Goal: Task Accomplishment & Management: Manage account settings

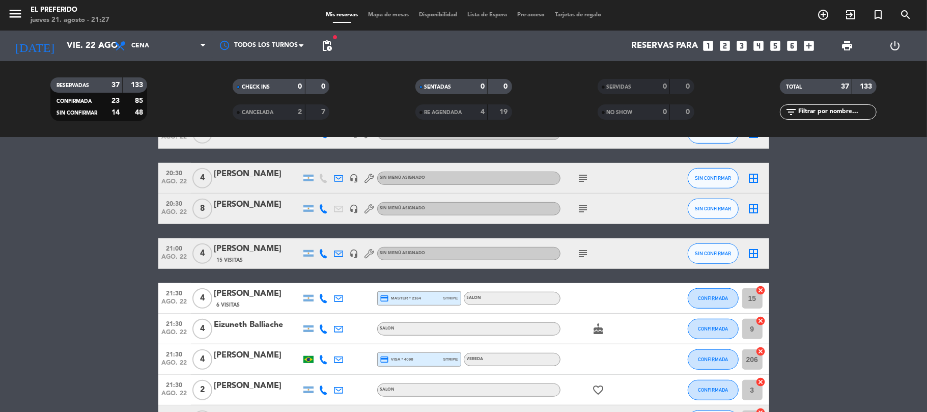
scroll to position [475, 0]
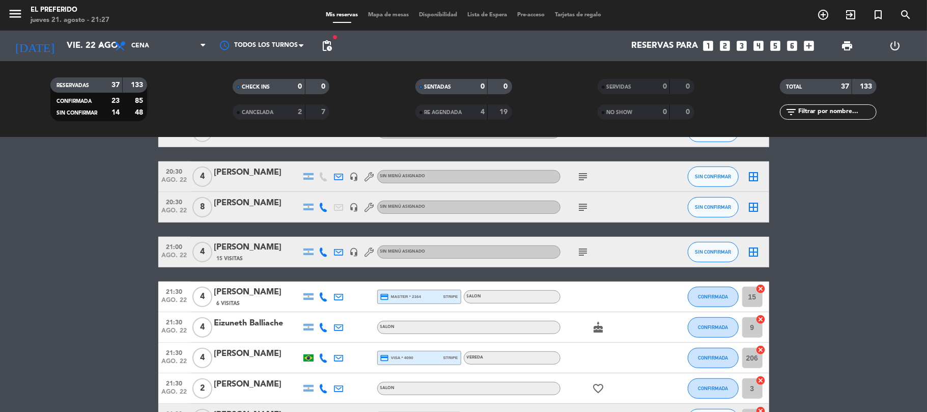
click at [585, 204] on div "subject" at bounding box center [607, 207] width 92 height 30
click at [585, 204] on icon "subject" at bounding box center [583, 207] width 12 height 12
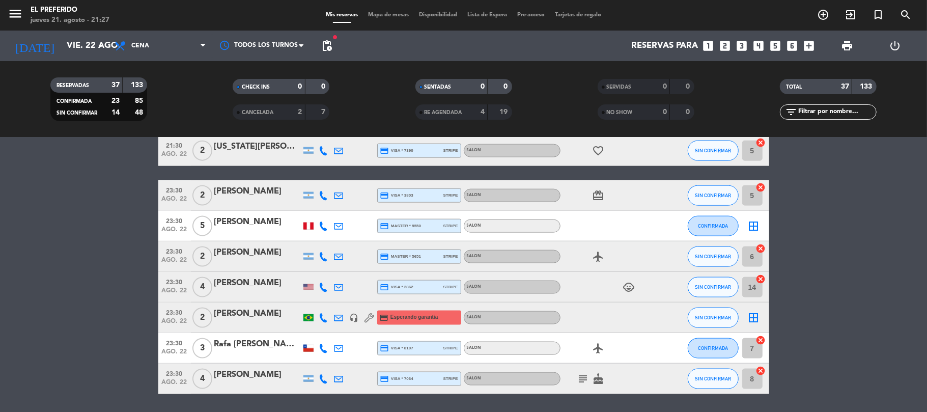
scroll to position [1051, 0]
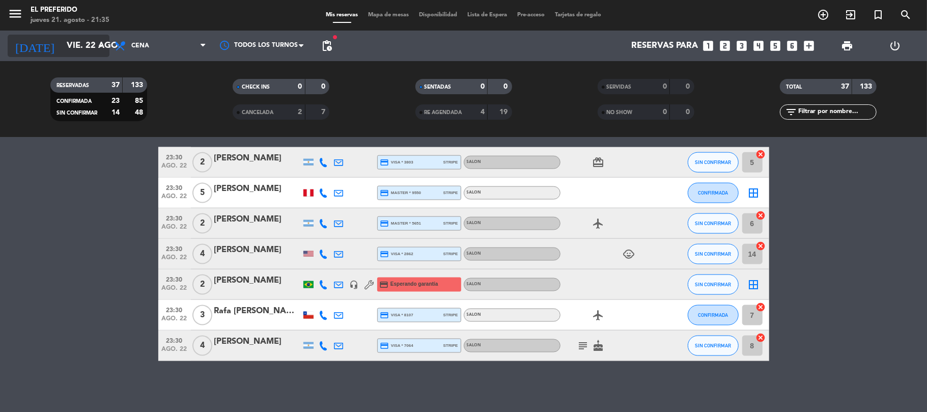
click at [80, 45] on input "vie. 22 ago." at bounding box center [117, 46] width 110 height 20
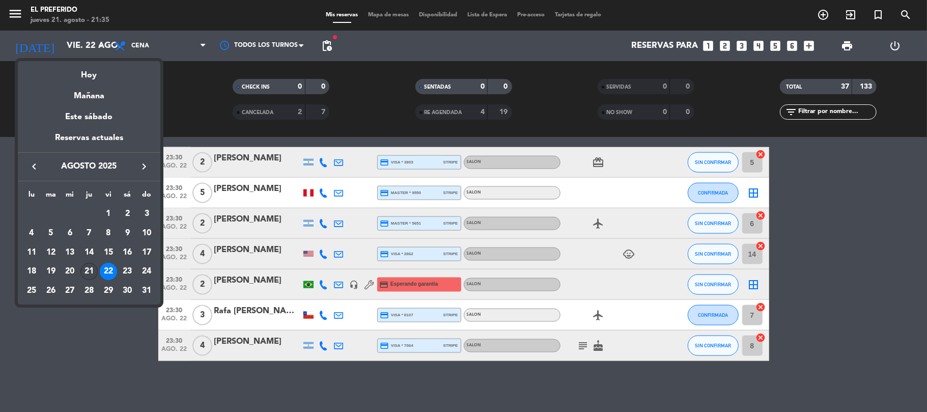
click at [90, 268] on div "21" at bounding box center [88, 271] width 17 height 17
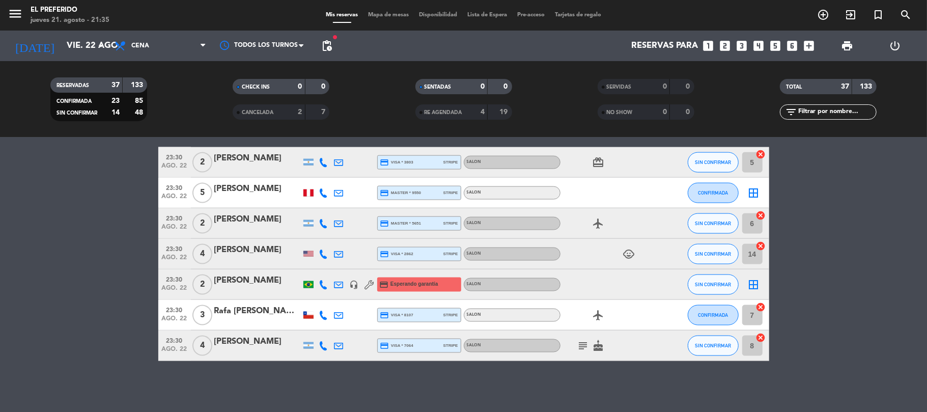
type input "jue. 21 ago."
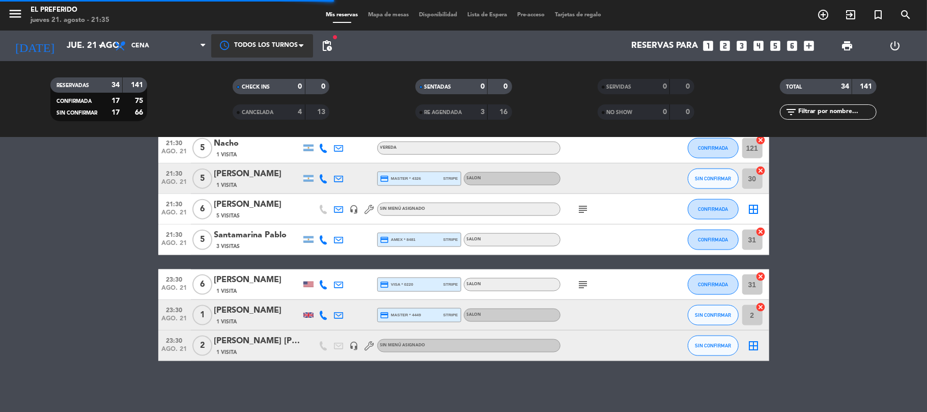
scroll to position [947, 0]
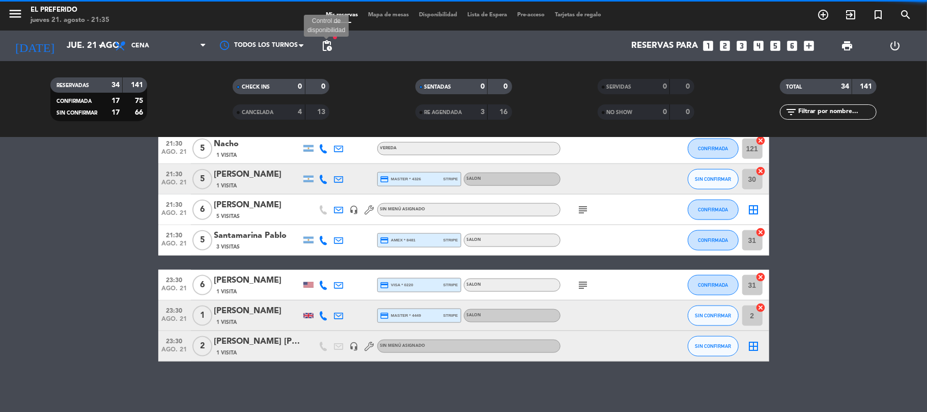
click at [326, 47] on span "pending_actions" at bounding box center [327, 46] width 12 height 12
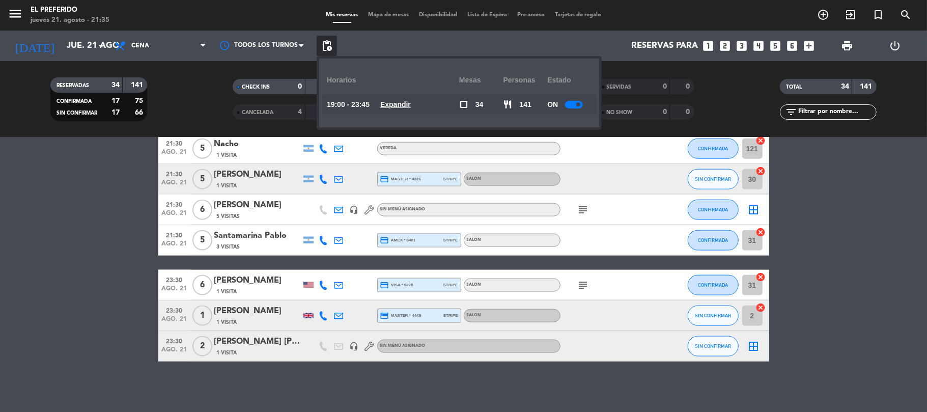
click at [408, 103] on u "Expandir" at bounding box center [395, 104] width 31 height 8
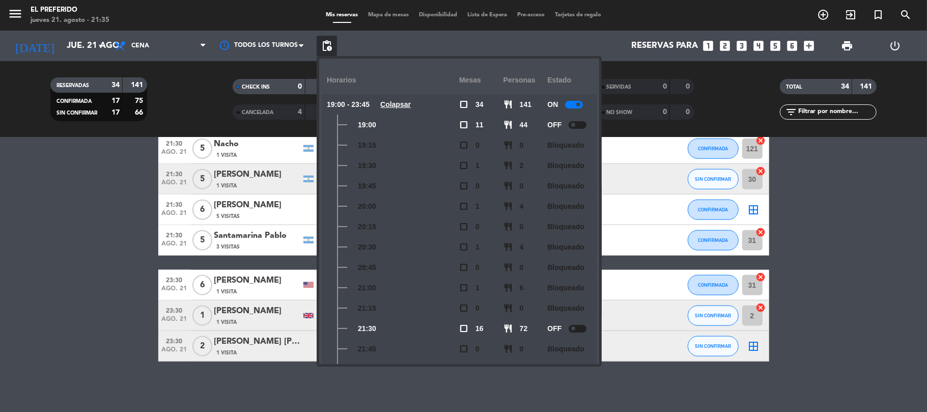
scroll to position [170, 0]
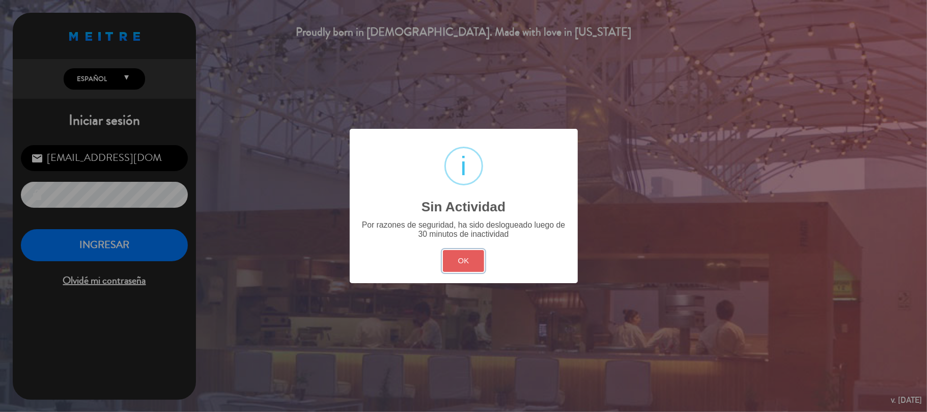
click at [459, 254] on button "OK" at bounding box center [463, 261] width 41 height 22
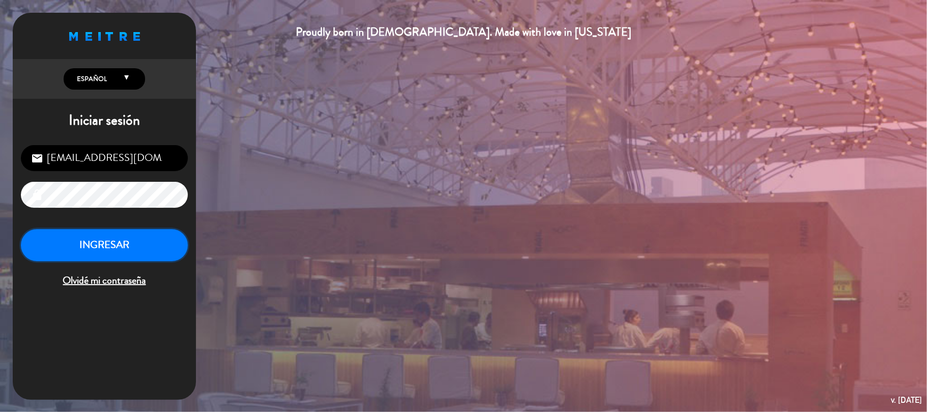
click at [115, 252] on button "INGRESAR" at bounding box center [104, 245] width 167 height 32
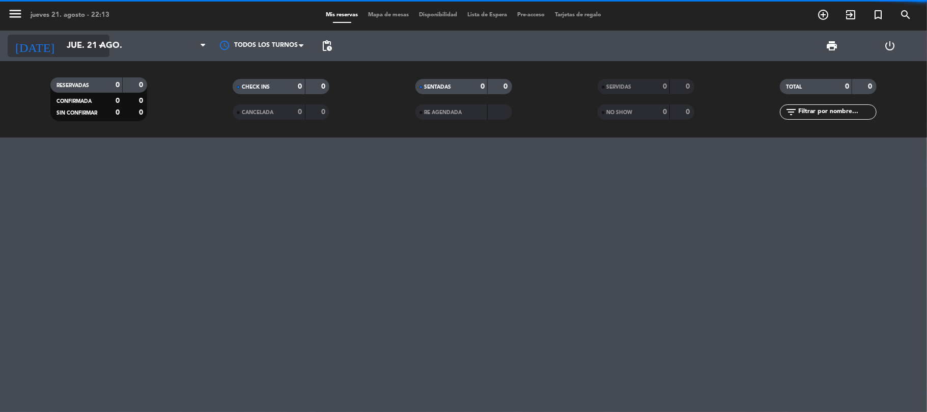
click at [64, 38] on input "jue. 21 ago." at bounding box center [117, 46] width 110 height 20
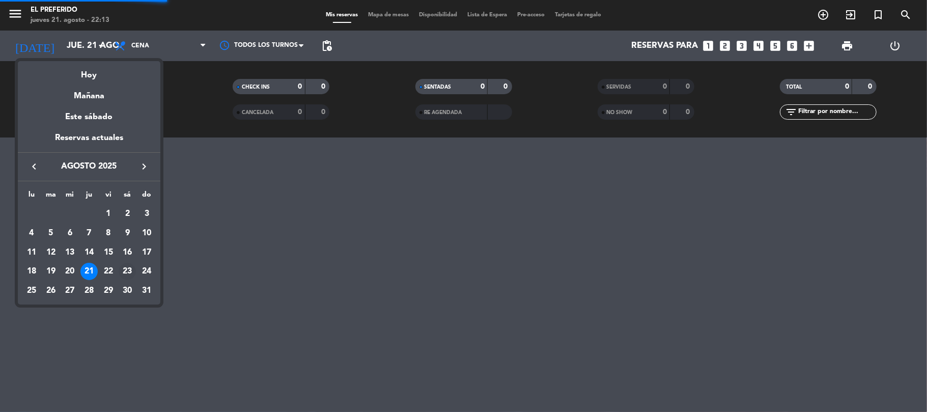
click at [130, 271] on div "23" at bounding box center [127, 271] width 17 height 17
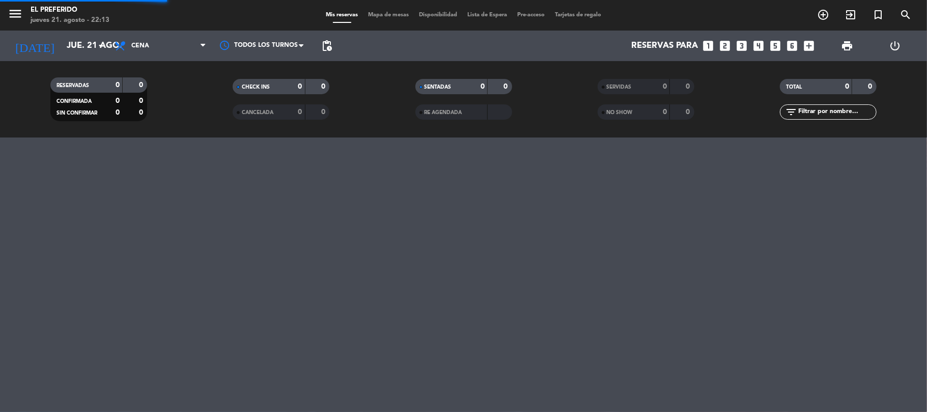
type input "sáb. 23 ago."
click at [201, 47] on icon at bounding box center [203, 46] width 5 height 8
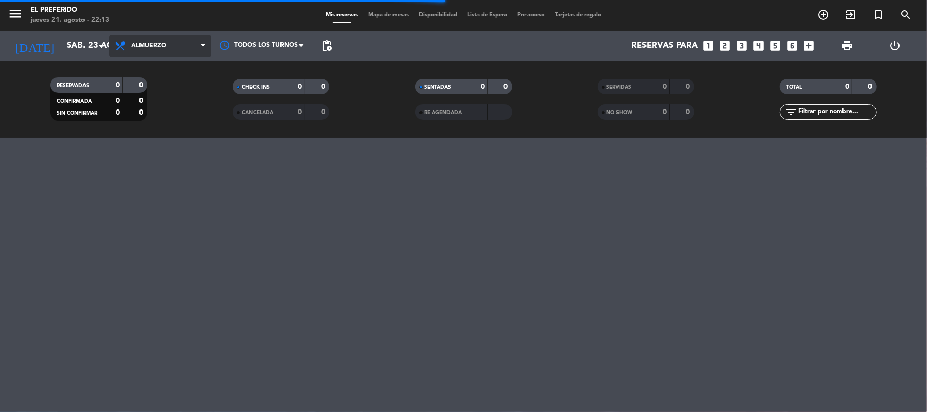
click at [161, 93] on div "menu El Preferido jueves 21. agosto - 22:13 Mis reservas Mapa de mesas Disponib…" at bounding box center [463, 68] width 927 height 137
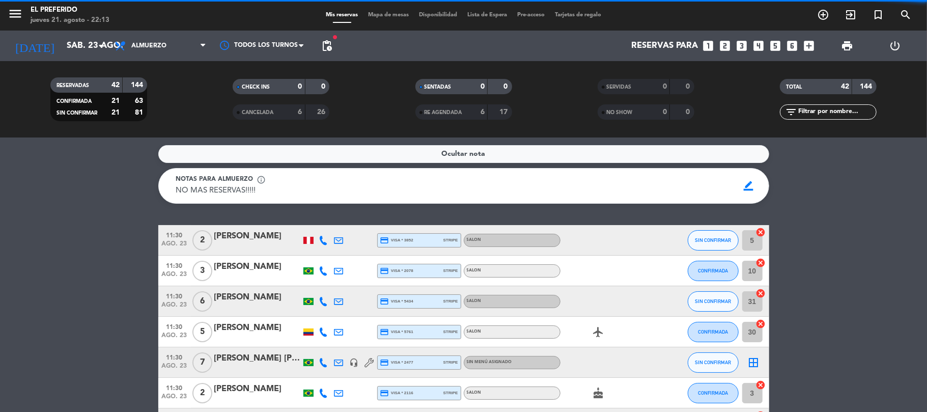
scroll to position [271, 0]
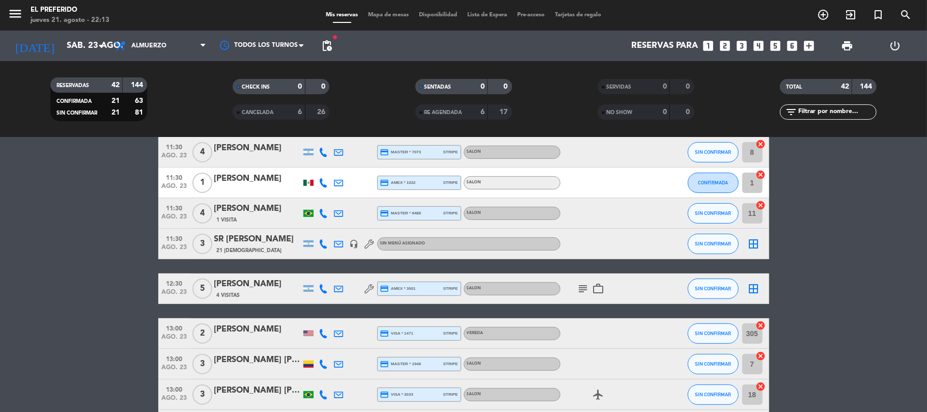
click at [585, 285] on icon "subject" at bounding box center [583, 289] width 12 height 12
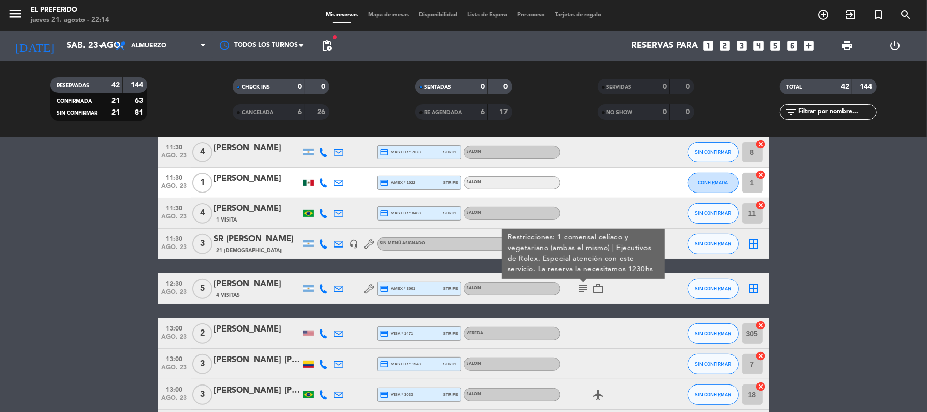
scroll to position [0, 0]
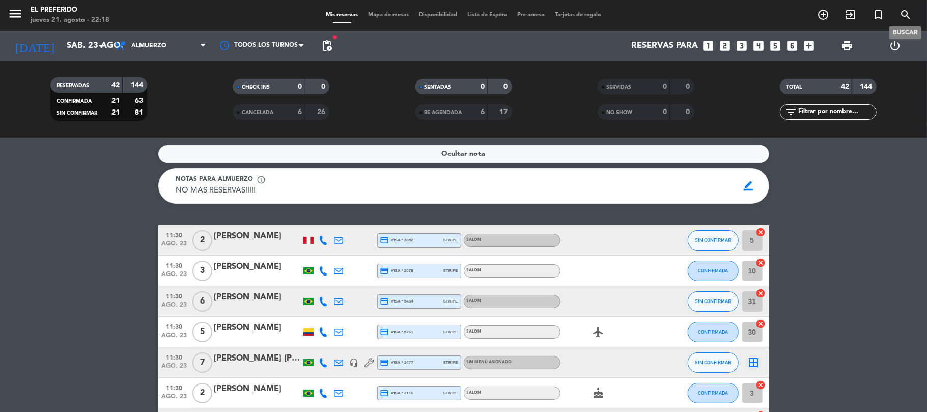
click at [904, 17] on icon "search" at bounding box center [906, 15] width 12 height 12
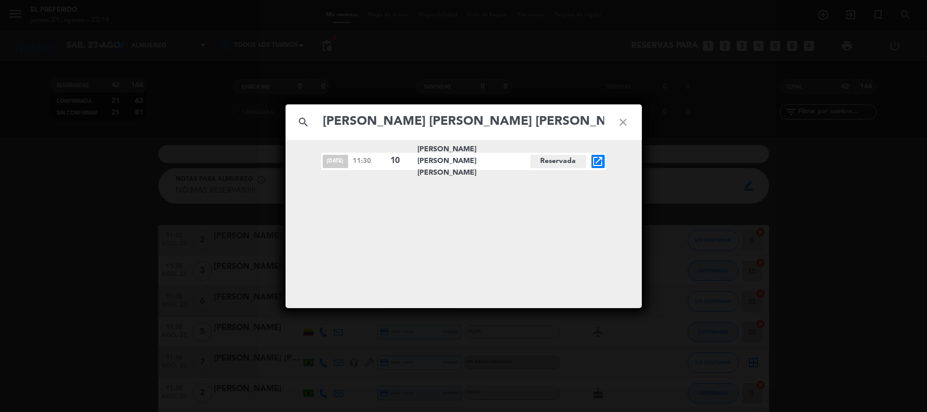
type input "[PERSON_NAME] [PERSON_NAME] [PERSON_NAME]"
click at [596, 161] on icon "open_in_new" at bounding box center [598, 161] width 12 height 12
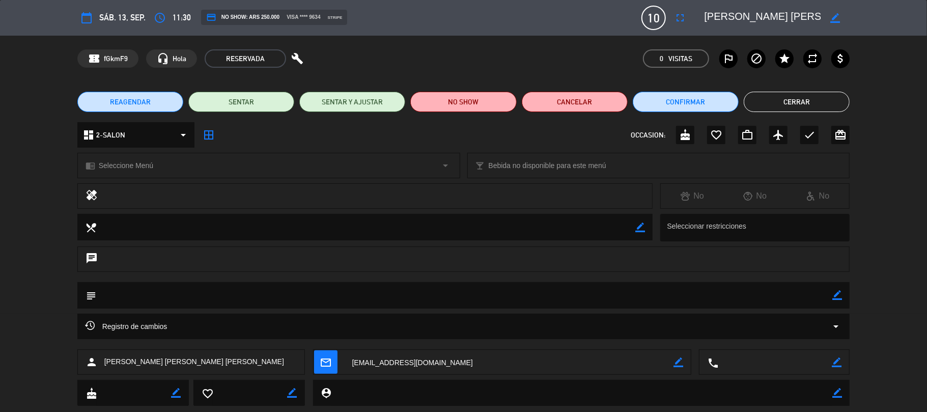
scroll to position [23, 0]
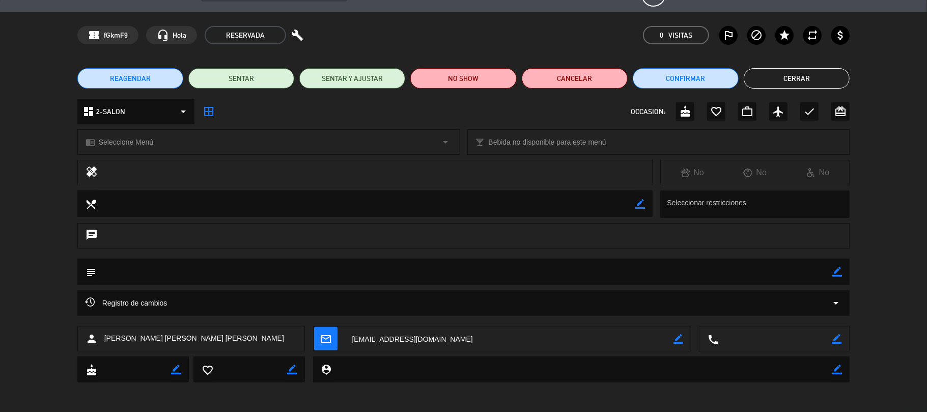
click at [603, 166] on div at bounding box center [375, 172] width 540 height 14
click at [94, 174] on icon "healing" at bounding box center [92, 172] width 12 height 14
click at [836, 275] on icon "border_color" at bounding box center [837, 272] width 10 height 10
click at [791, 267] on textarea at bounding box center [464, 272] width 737 height 26
type textarea "2"
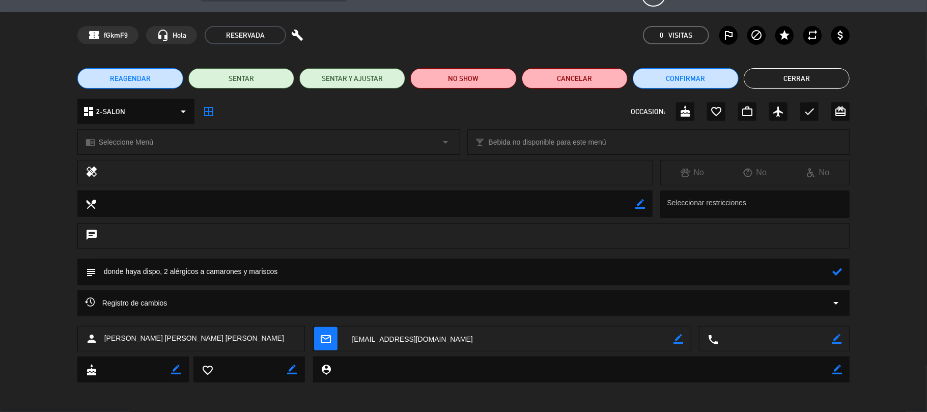
type textarea "donde haya dispo, 2 alérgicos a camarones y mariscos"
click at [784, 70] on button "Cerrar" at bounding box center [797, 78] width 106 height 20
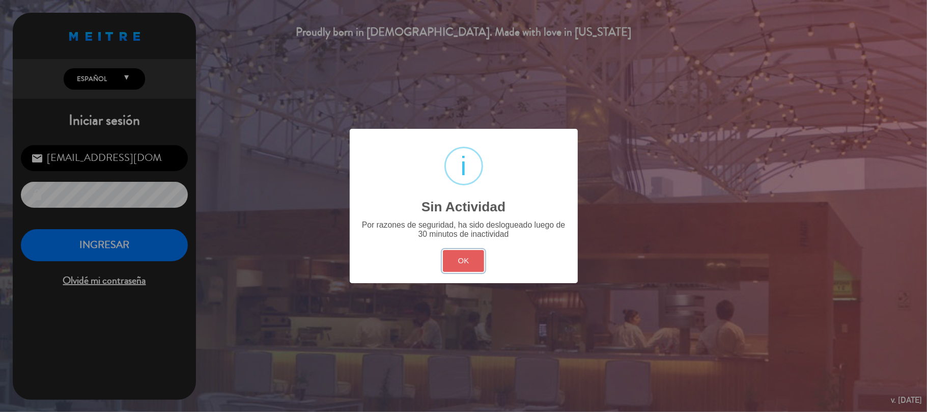
click at [461, 253] on button "OK" at bounding box center [463, 261] width 41 height 22
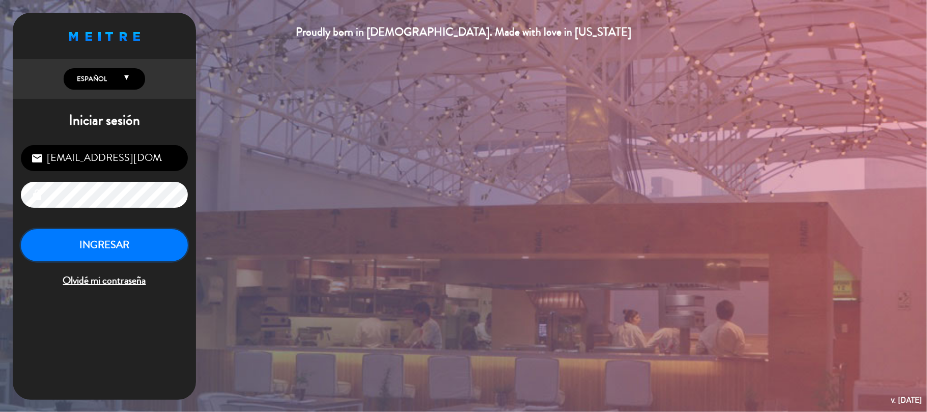
click at [187, 246] on button "INGRESAR" at bounding box center [104, 245] width 167 height 32
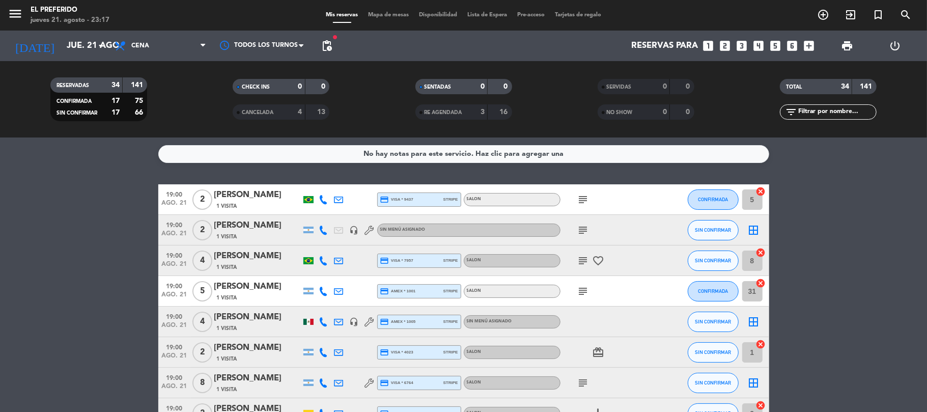
click at [746, 43] on icon "looks_3" at bounding box center [742, 45] width 13 height 13
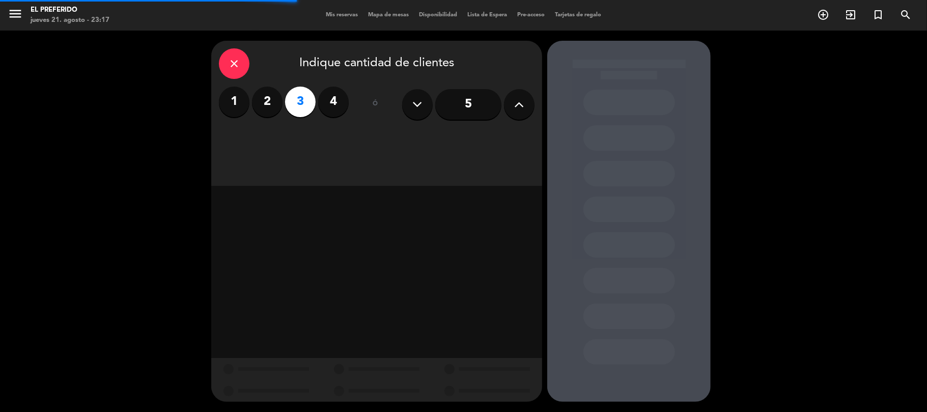
click at [463, 137] on div "close Indique cantidad de clientes 1 2 3 4 ó 5" at bounding box center [376, 113] width 331 height 145
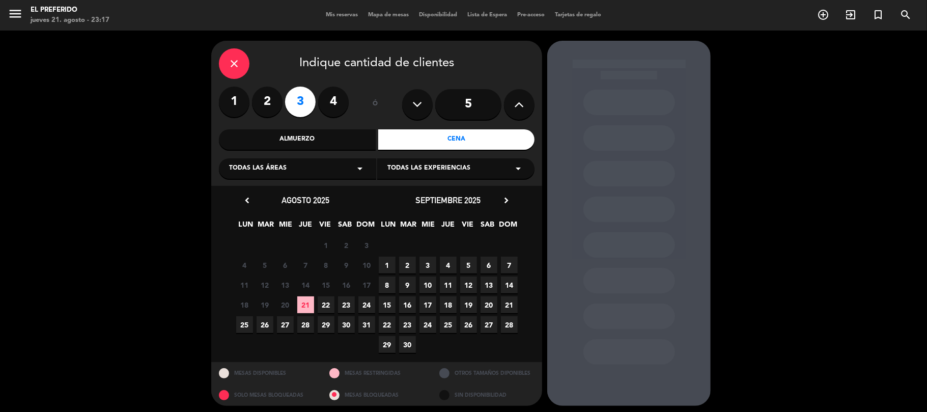
click at [329, 302] on span "22" at bounding box center [326, 304] width 17 height 17
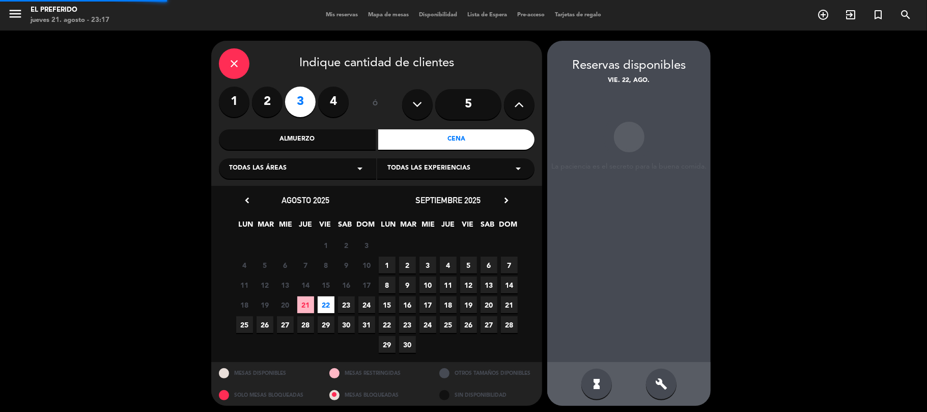
scroll to position [4, 0]
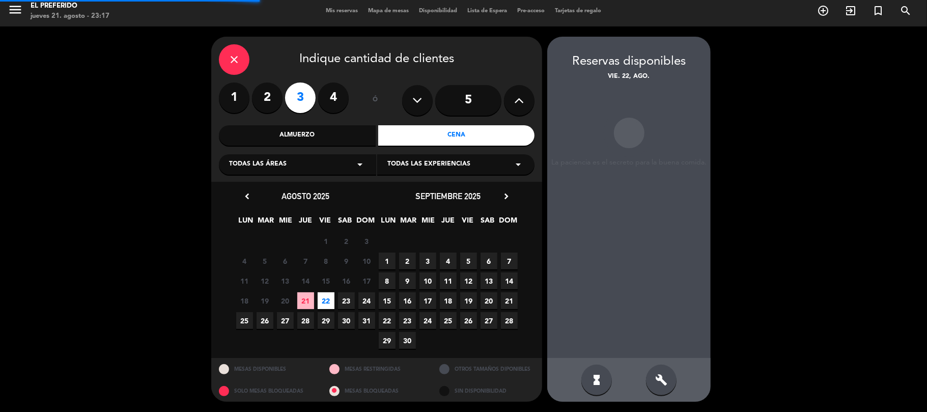
click at [648, 381] on div "build" at bounding box center [661, 380] width 31 height 31
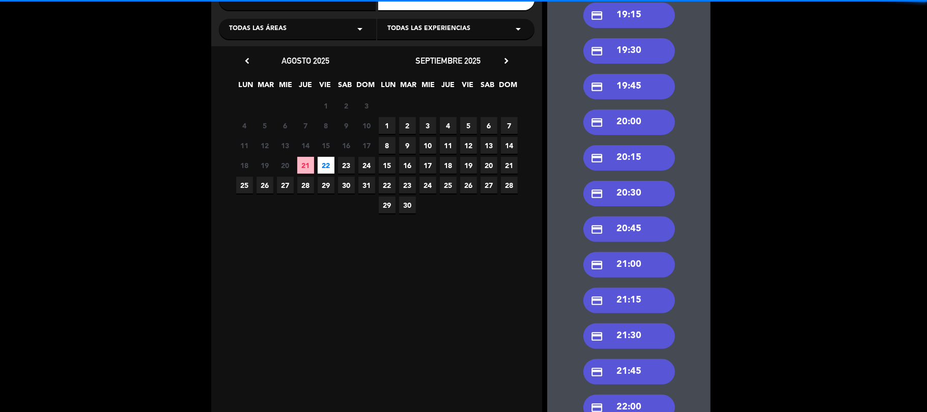
scroll to position [208, 0]
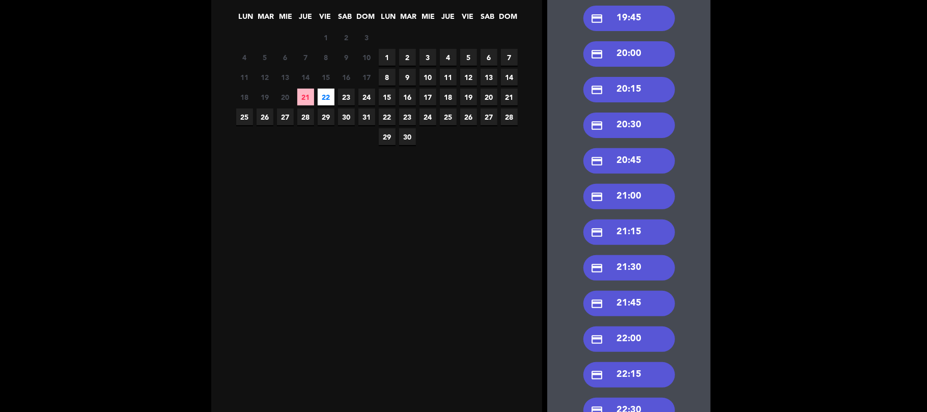
click at [640, 268] on div "credit_card 21:30" at bounding box center [629, 267] width 92 height 25
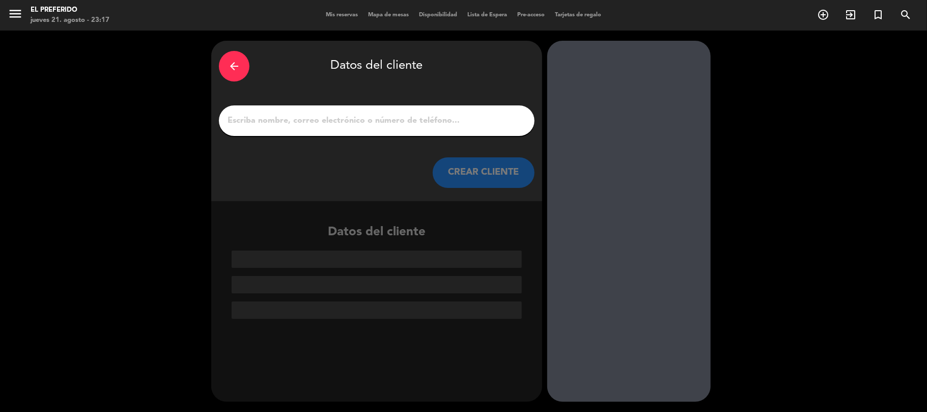
scroll to position [0, 0]
click at [373, 115] on input "1" at bounding box center [377, 121] width 300 height 14
paste input "[PERSON_NAME]"
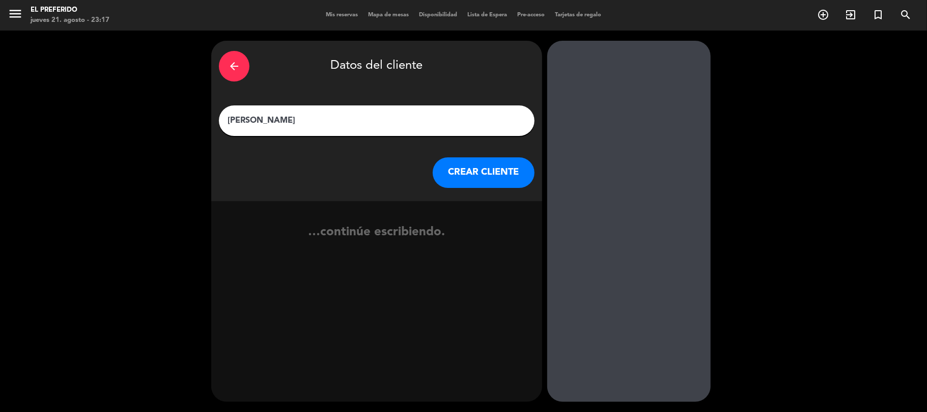
type input "[PERSON_NAME]"
click at [459, 175] on button "CREAR CLIENTE" at bounding box center [484, 172] width 102 height 31
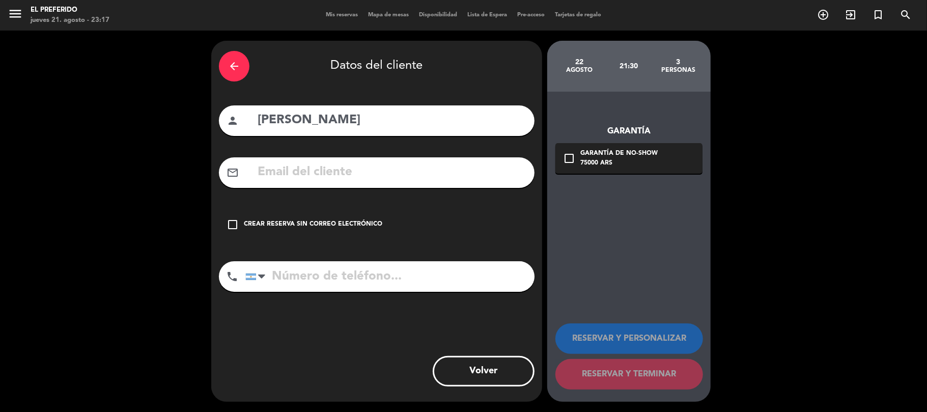
click at [330, 176] on input "text" at bounding box center [392, 172] width 270 height 21
paste input "[PERSON_NAME][EMAIL_ADDRESS][DOMAIN_NAME]"
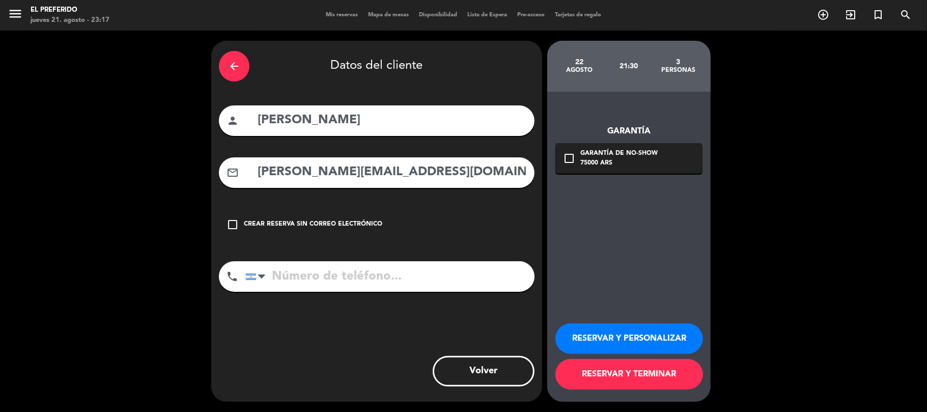
type input "[PERSON_NAME][EMAIL_ADDRESS][DOMAIN_NAME]"
click at [372, 267] on input "tel" at bounding box center [389, 276] width 289 height 31
paste input "1160129232"
type input "1160129232"
click at [614, 340] on button "RESERVAR Y PERSONALIZAR" at bounding box center [629, 338] width 148 height 31
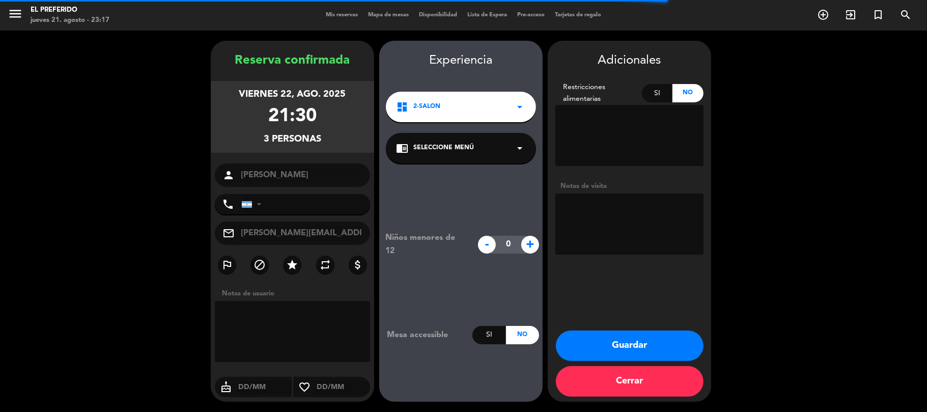
type input "[PHONE_NUMBER]"
click at [614, 221] on textarea at bounding box center [629, 223] width 148 height 61
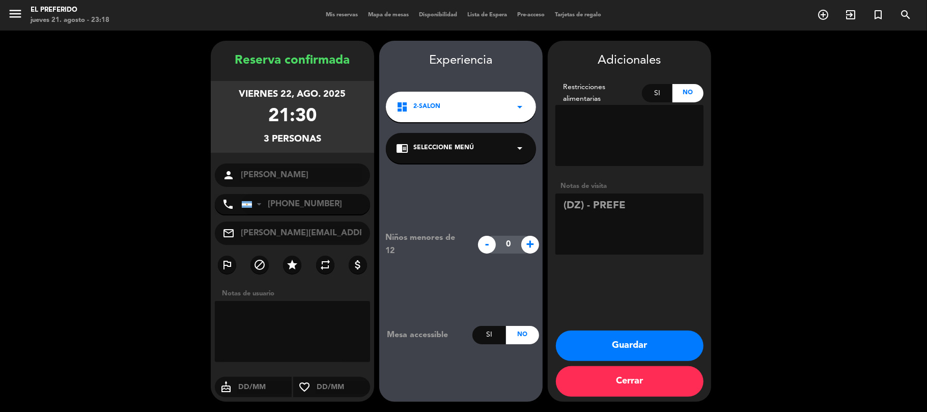
type textarea "(DZ) - PREFE"
drag, startPoint x: 523, startPoint y: 168, endPoint x: 492, endPoint y: 161, distance: 32.4
click at [521, 167] on div "Niños menores de 12 - 0 + Mesa accessible Si No" at bounding box center [460, 287] width 163 height 248
click at [485, 159] on div "chrome_reader_mode Seleccione Menú arrow_drop_down" at bounding box center [461, 148] width 150 height 31
click at [473, 178] on div "SALON" at bounding box center [461, 176] width 130 height 10
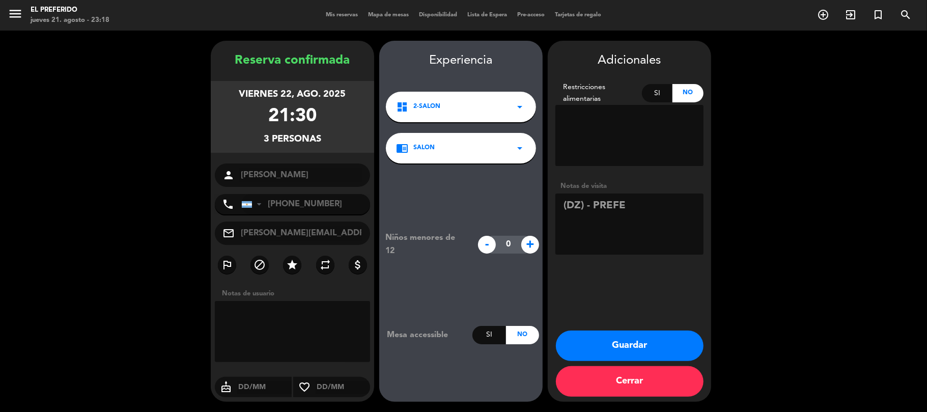
drag, startPoint x: 236, startPoint y: 57, endPoint x: 342, endPoint y: 136, distance: 132.4
click at [342, 136] on div "Reserva confirmada viernes 22, ago. 2025 21:30 3 personas person [PERSON_NAME] …" at bounding box center [292, 231] width 163 height 361
copy div "Reserva confirmada viernes 22, ago. 2025 21:30 3 personas"
click at [616, 347] on button "Guardar" at bounding box center [630, 345] width 148 height 31
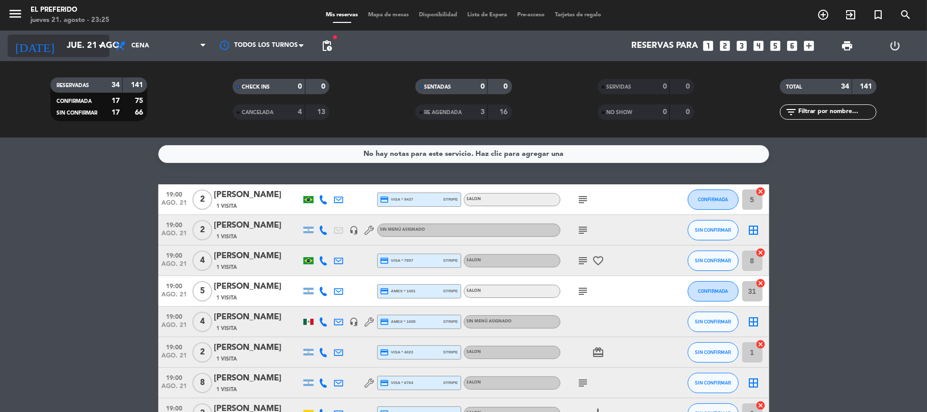
click at [64, 46] on input "jue. 21 ago." at bounding box center [117, 46] width 110 height 20
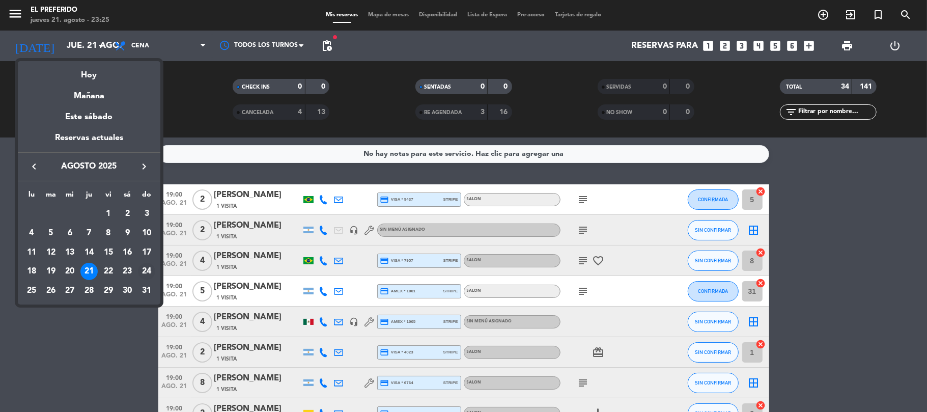
click at [146, 269] on div "24" at bounding box center [146, 271] width 17 height 17
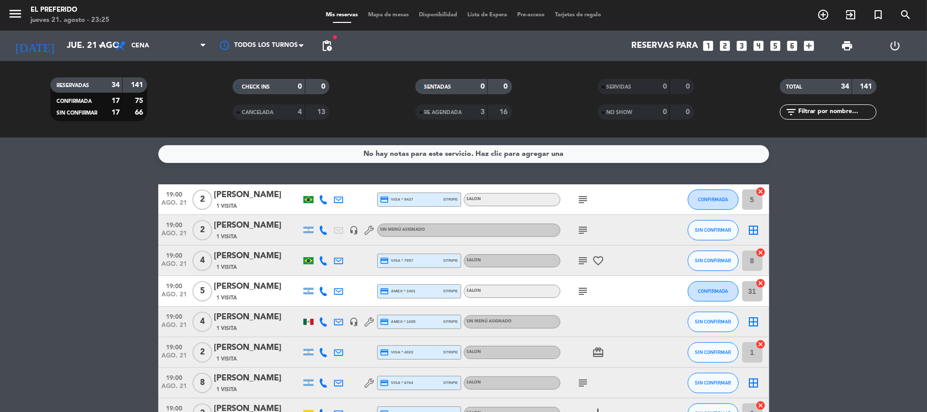
type input "dom. 24 ago."
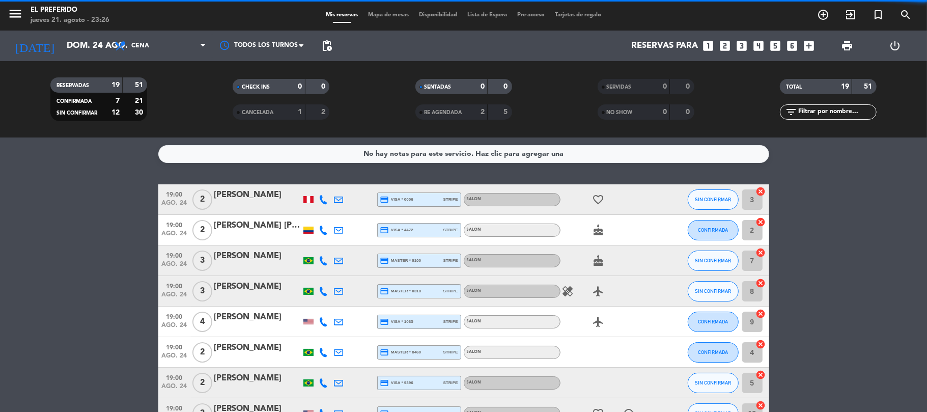
scroll to position [339, 0]
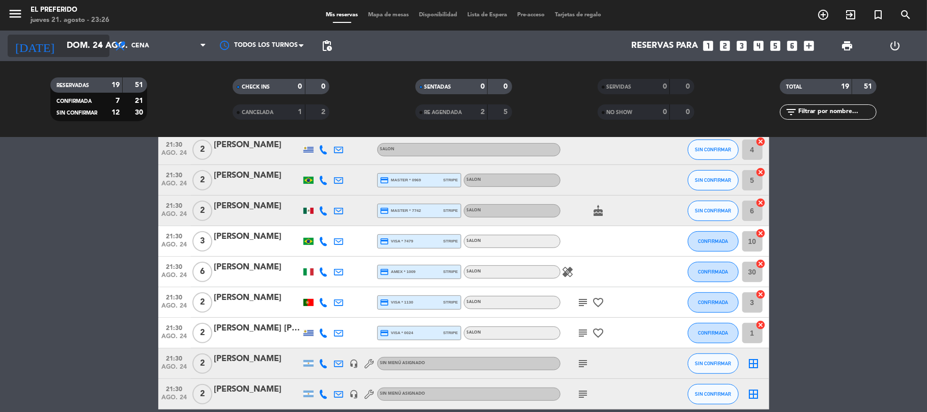
click at [98, 48] on icon "arrow_drop_down" at bounding box center [101, 46] width 12 height 12
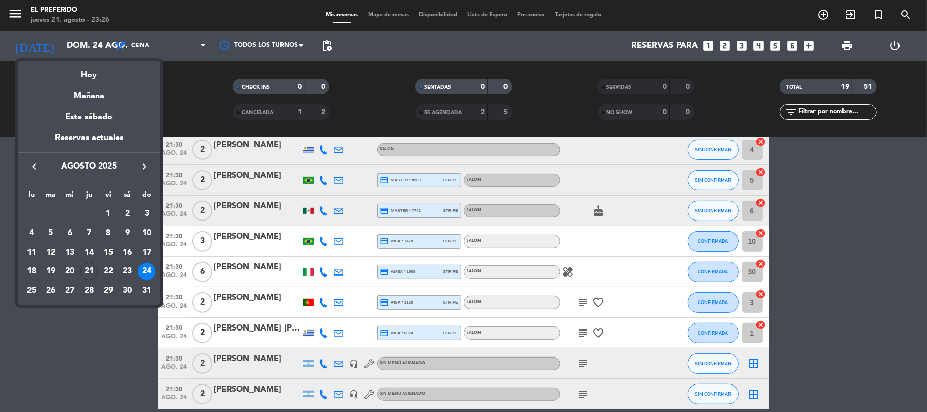
click at [0, 364] on div at bounding box center [463, 206] width 927 height 412
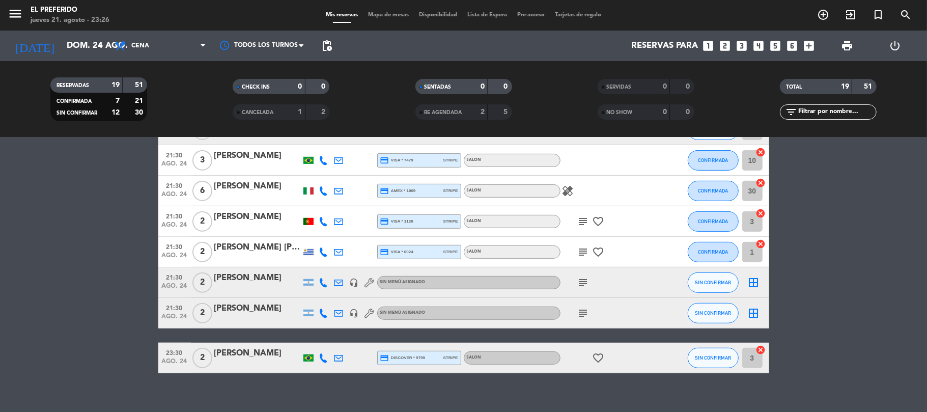
scroll to position [432, 0]
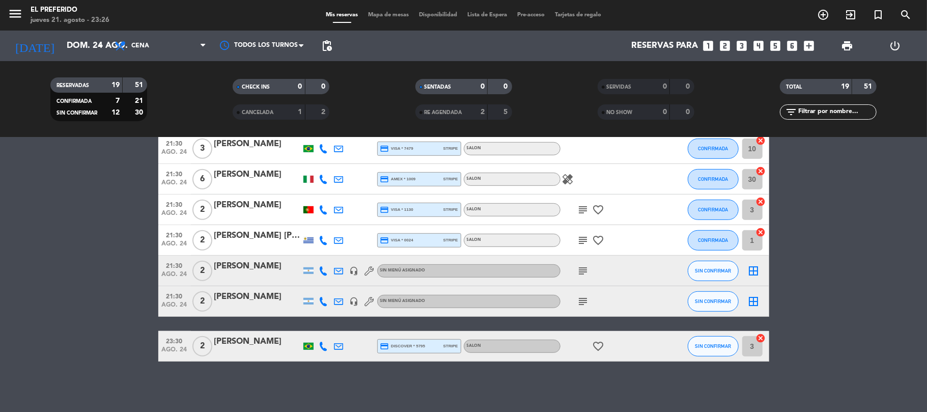
click at [727, 41] on icon "looks_two" at bounding box center [725, 45] width 13 height 13
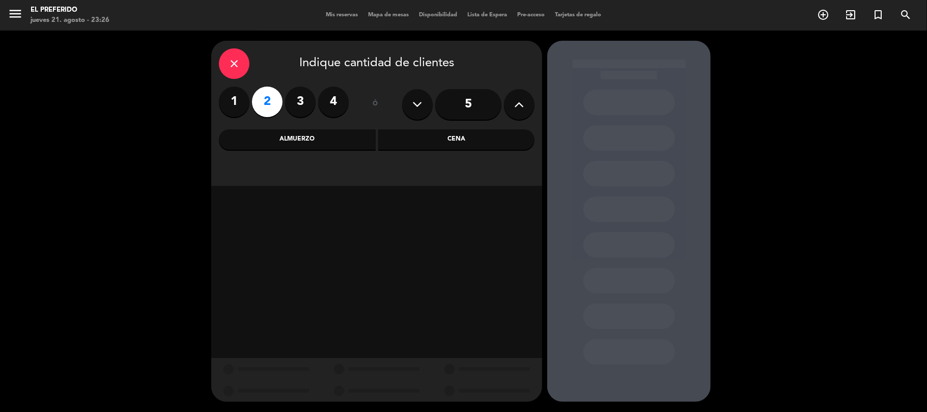
click at [469, 138] on div "Cena" at bounding box center [456, 139] width 157 height 20
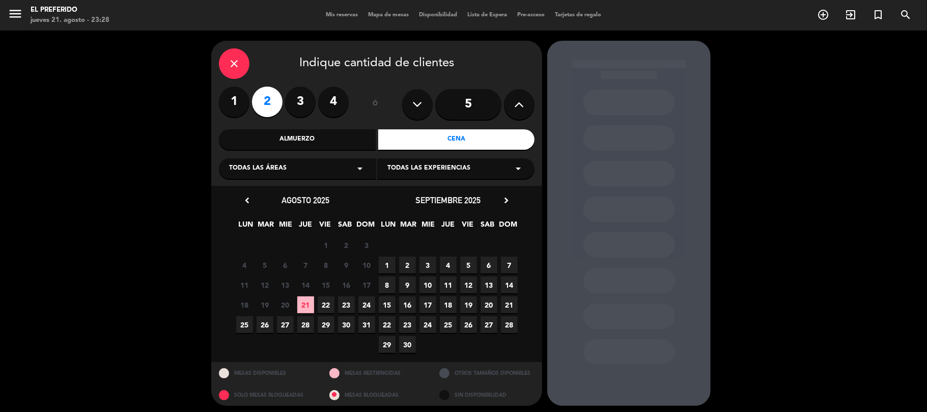
click at [245, 62] on div "close" at bounding box center [234, 63] width 31 height 31
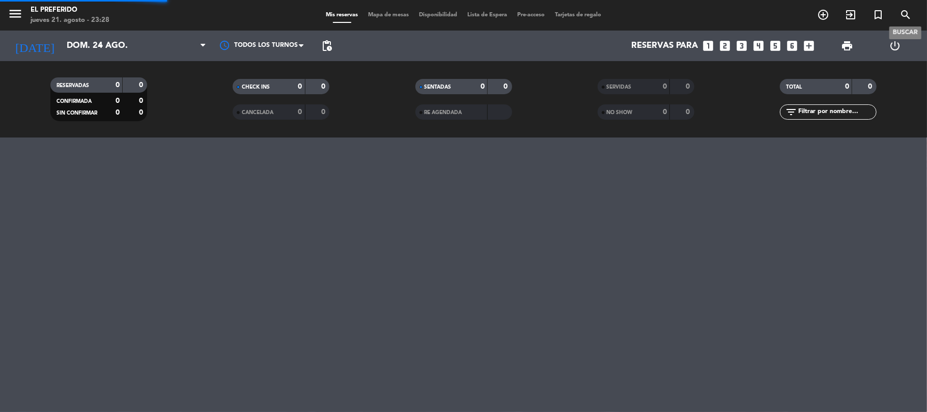
click at [909, 11] on icon "search" at bounding box center [906, 15] width 12 height 12
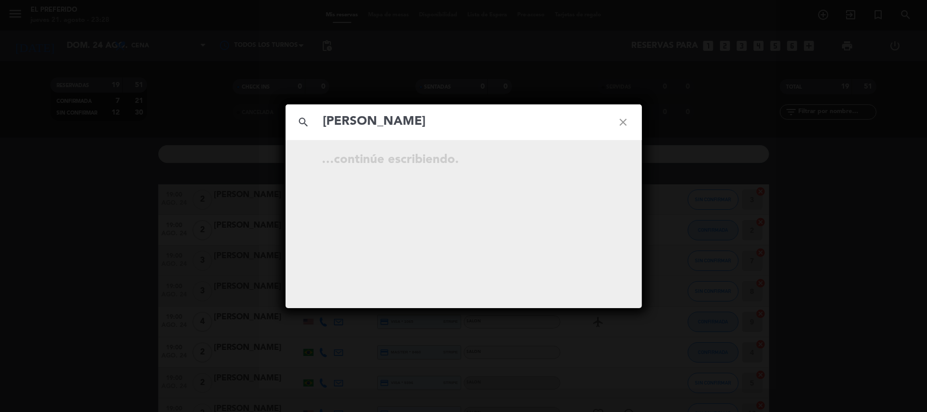
type input "[PERSON_NAME]"
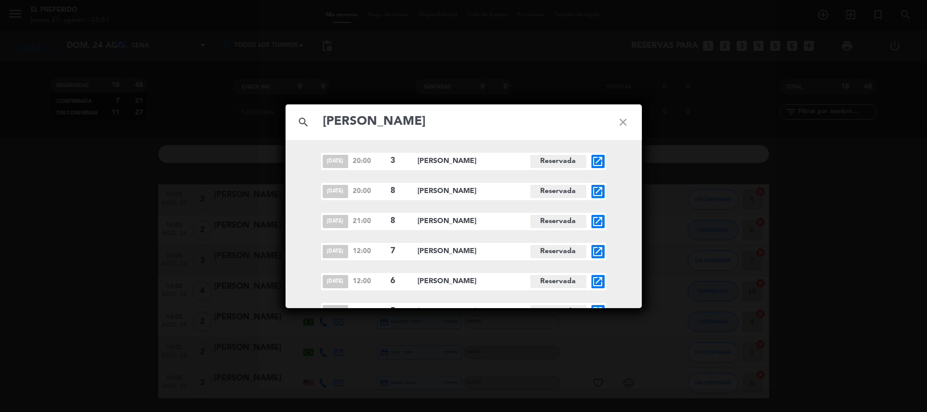
click at [544, 54] on div "search [PERSON_NAME] [DATE] 20:00 3 [PERSON_NAME] open_in_new [DATE] 20:00 8 [P…" at bounding box center [463, 206] width 927 height 412
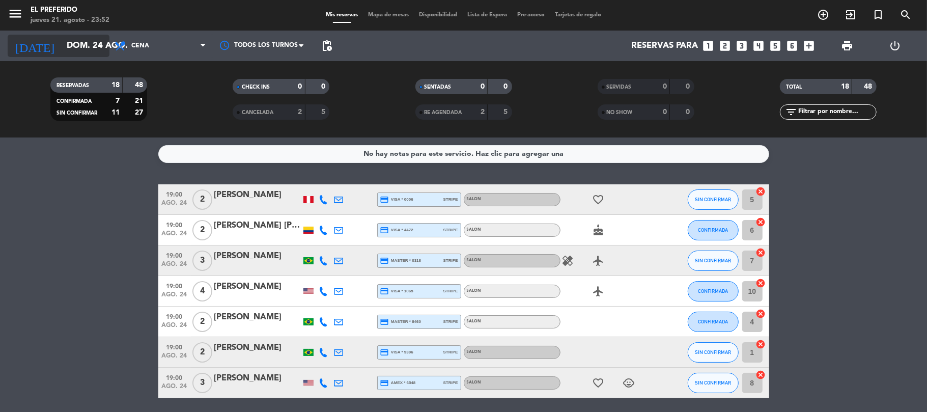
click at [79, 45] on input "dom. 24 ago." at bounding box center [117, 46] width 110 height 20
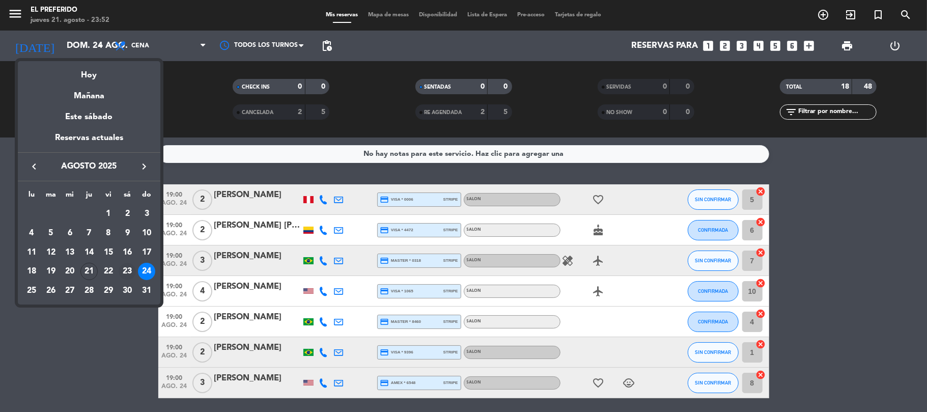
click at [134, 275] on div "23" at bounding box center [127, 271] width 17 height 17
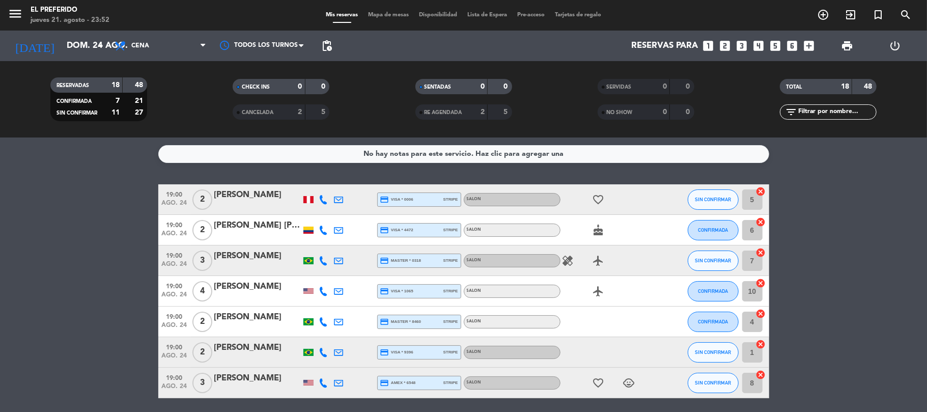
type input "sáb. 23 ago."
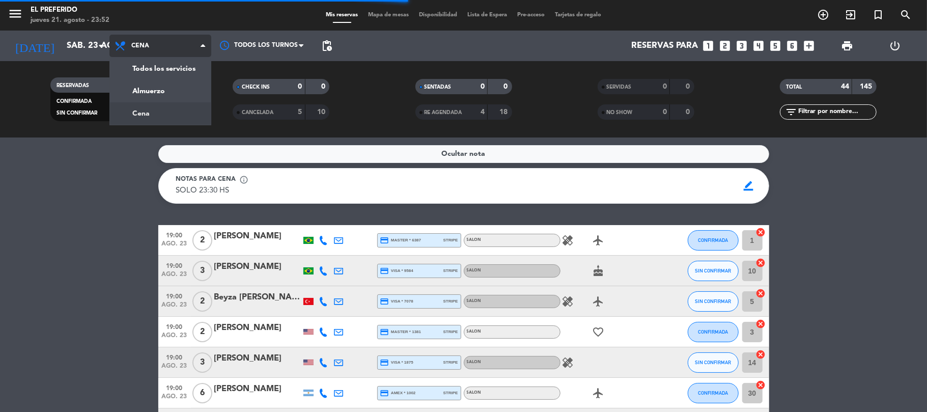
click at [173, 86] on div "menu El Preferido jueves 21. agosto - 23:52 Mis reservas Mapa de mesas Disponib…" at bounding box center [463, 68] width 927 height 137
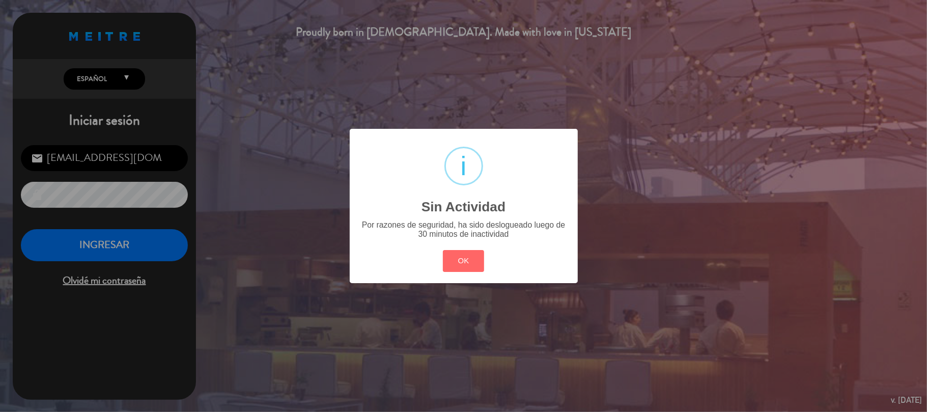
click at [489, 260] on div "? ! i Sin Actividad × Por razones de seguridad, ha sido deslogueado luego de 30…" at bounding box center [464, 206] width 228 height 154
click at [469, 261] on button "OK" at bounding box center [463, 261] width 41 height 22
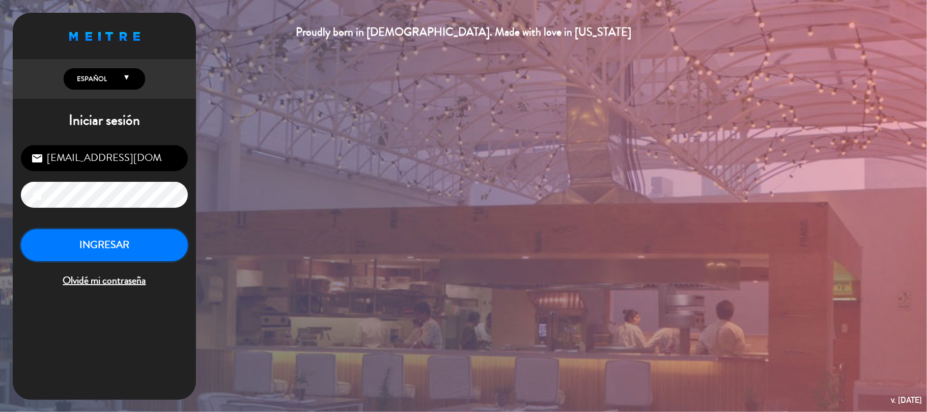
click at [115, 252] on button "INGRESAR" at bounding box center [104, 245] width 167 height 32
